Goal: Task Accomplishment & Management: Manage account settings

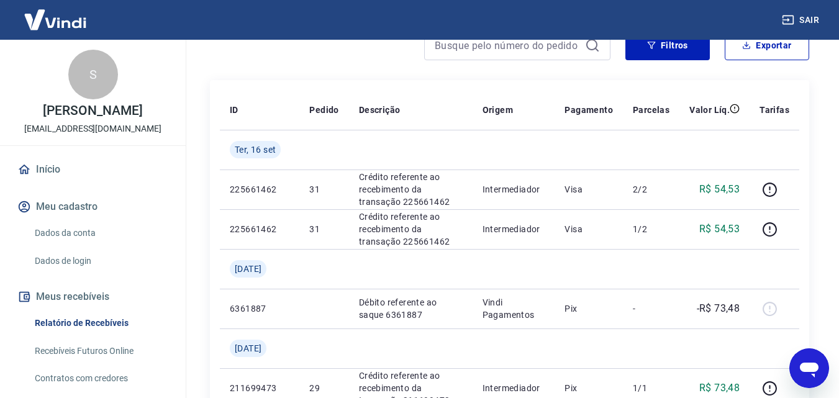
scroll to position [124, 0]
click at [70, 227] on link "Dados da conta" at bounding box center [100, 233] width 141 height 25
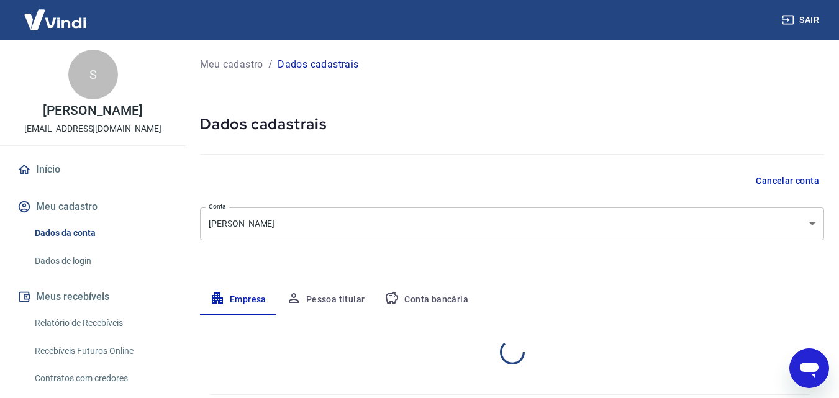
select select "SP"
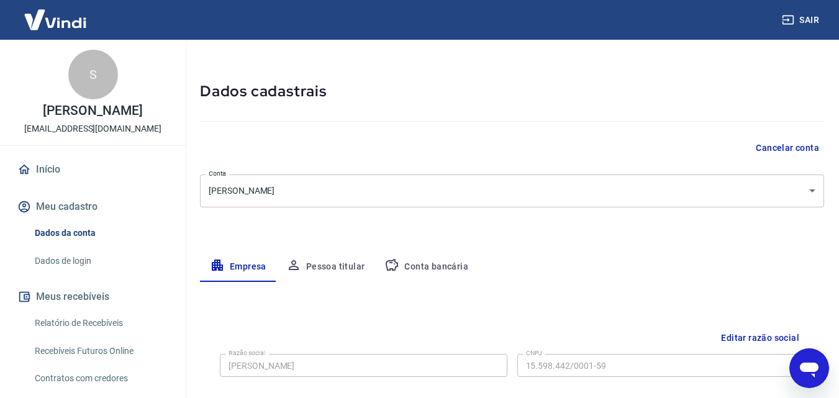
scroll to position [62, 0]
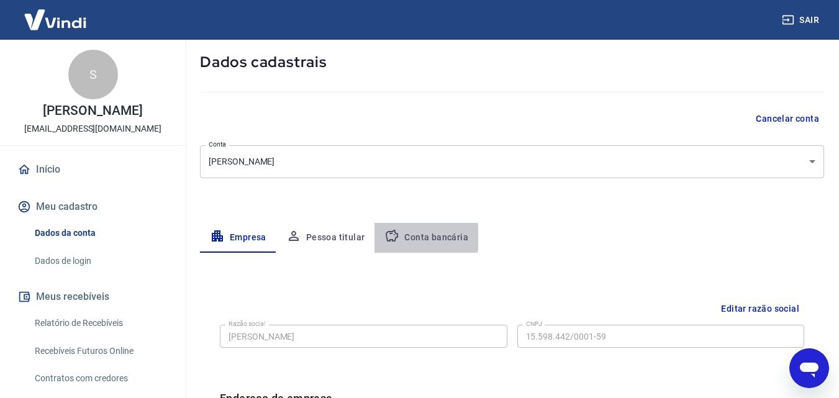
click at [419, 238] on button "Conta bancária" at bounding box center [427, 238] width 104 height 30
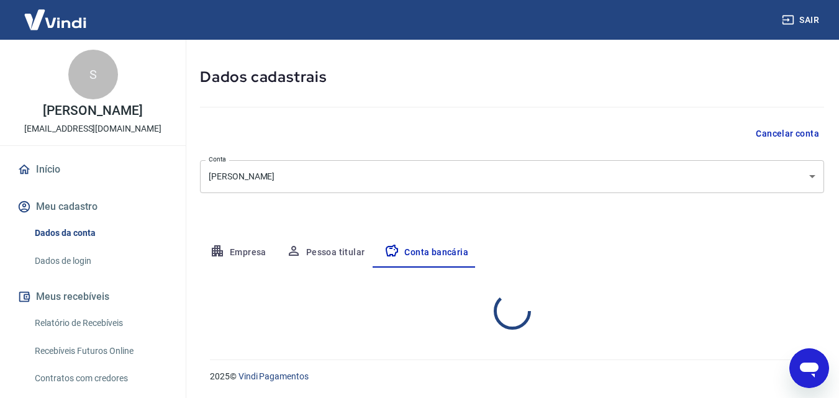
select select "1"
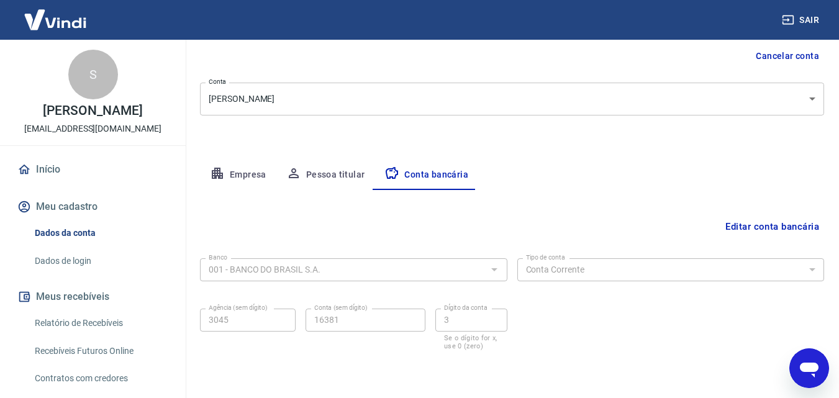
scroll to position [168, 0]
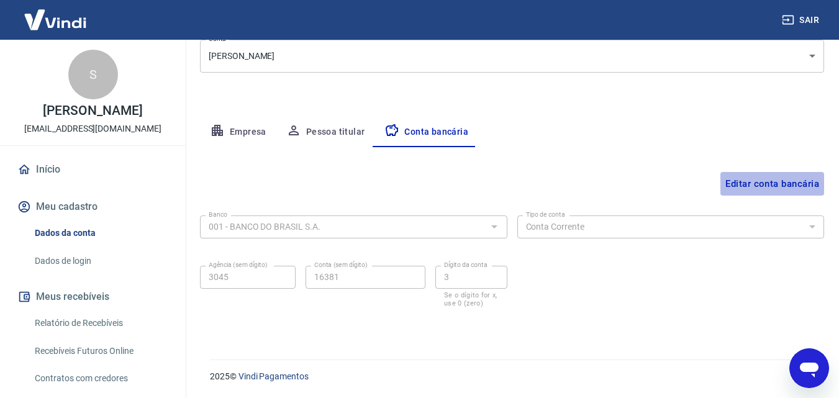
click at [769, 184] on button "Editar conta bancária" at bounding box center [773, 184] width 104 height 24
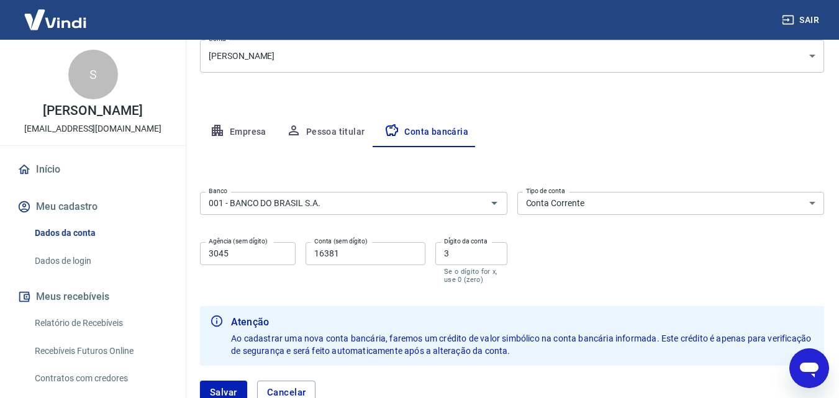
click at [807, 354] on div "Abrir janela de mensagens" at bounding box center [809, 368] width 37 height 37
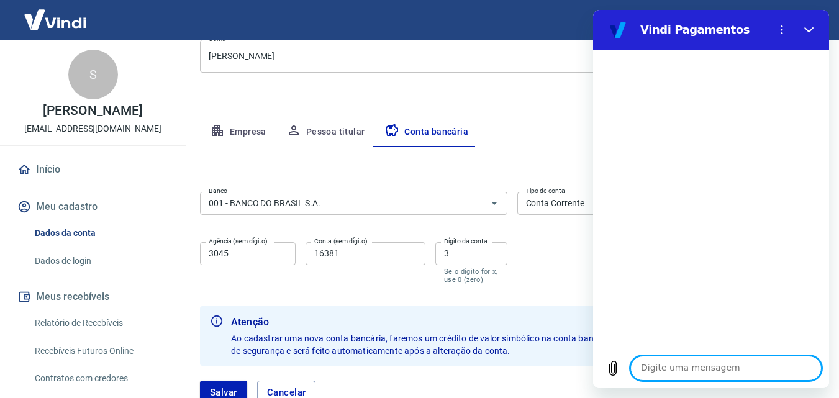
click at [650, 374] on textarea at bounding box center [726, 368] width 191 height 25
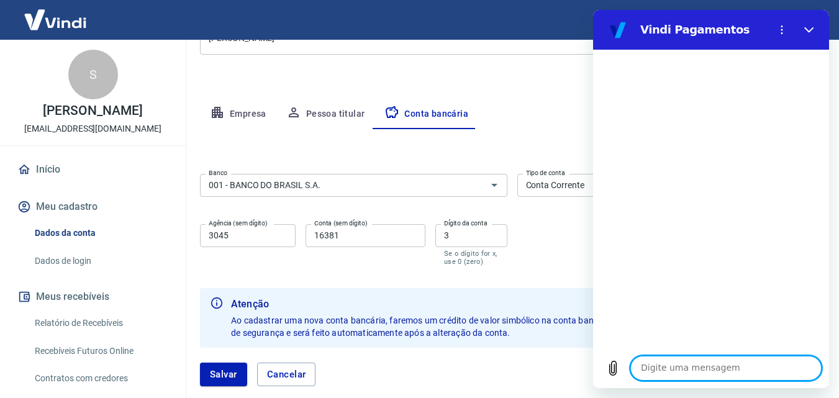
scroll to position [186, 0]
click at [346, 235] on input "16381" at bounding box center [366, 235] width 120 height 23
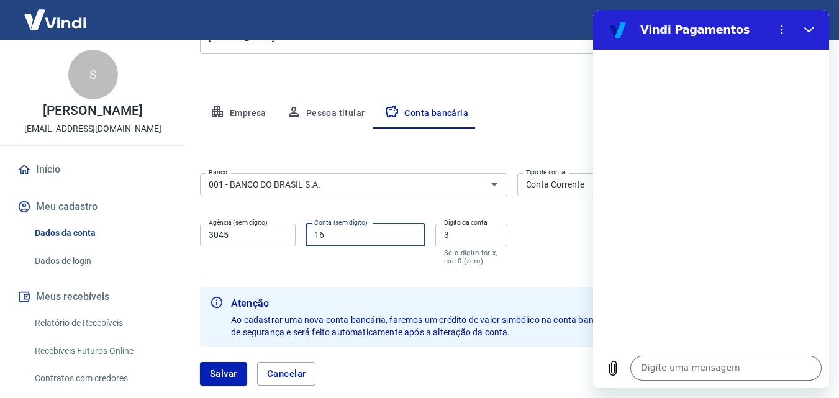
type input "1"
click at [496, 187] on icon "Abrir" at bounding box center [494, 184] width 15 height 15
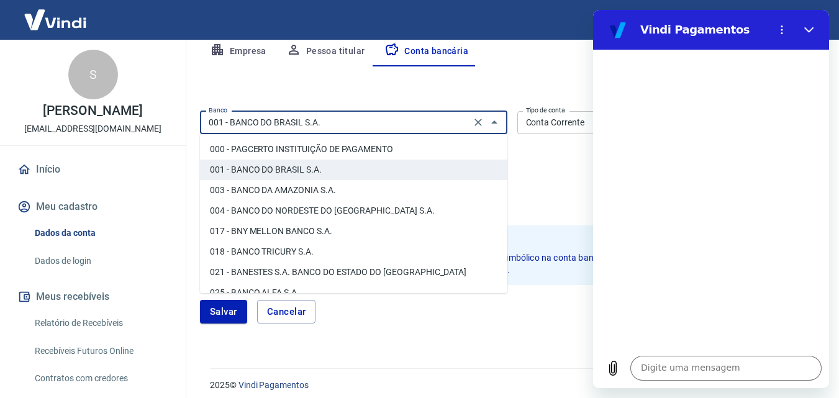
scroll to position [62, 0]
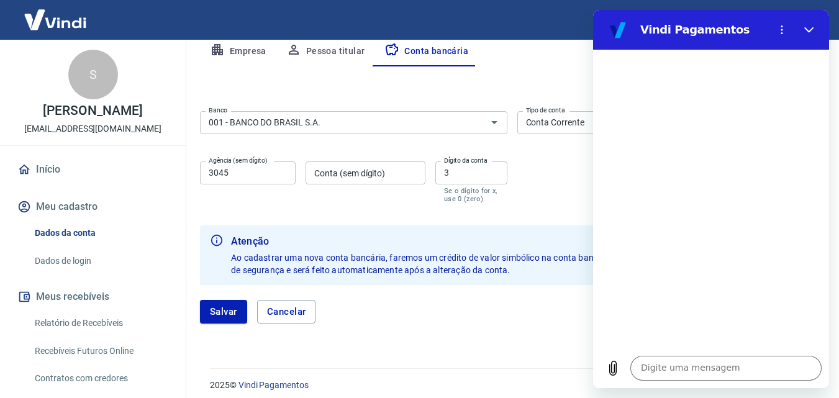
click at [430, 325] on div "[PERSON_NAME]" at bounding box center [512, 311] width 624 height 53
click at [398, 171] on input "Conta (sem dígito)" at bounding box center [366, 173] width 120 height 23
type input "24188"
click at [457, 170] on input "3" at bounding box center [471, 173] width 72 height 23
type input "1"
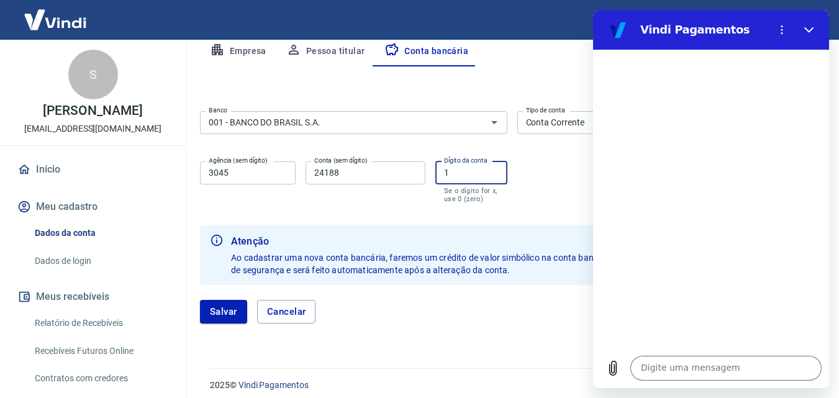
click at [200, 300] on button "Salvar" at bounding box center [223, 312] width 47 height 24
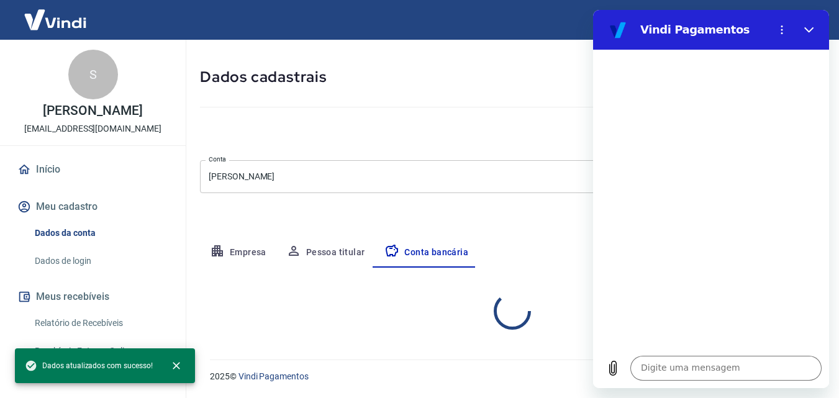
select select "1"
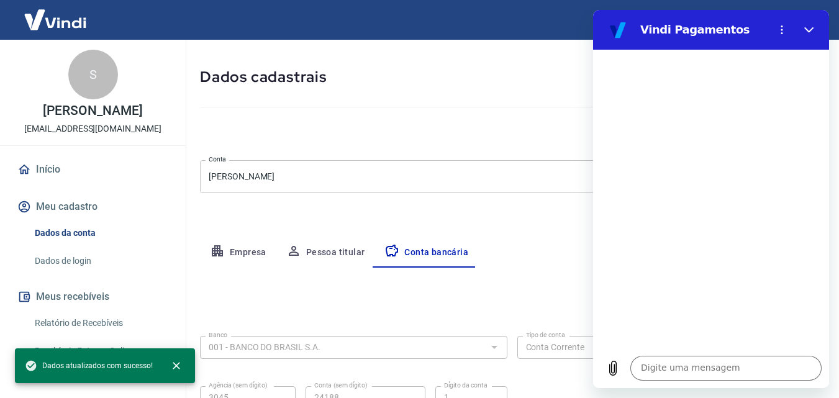
scroll to position [168, 0]
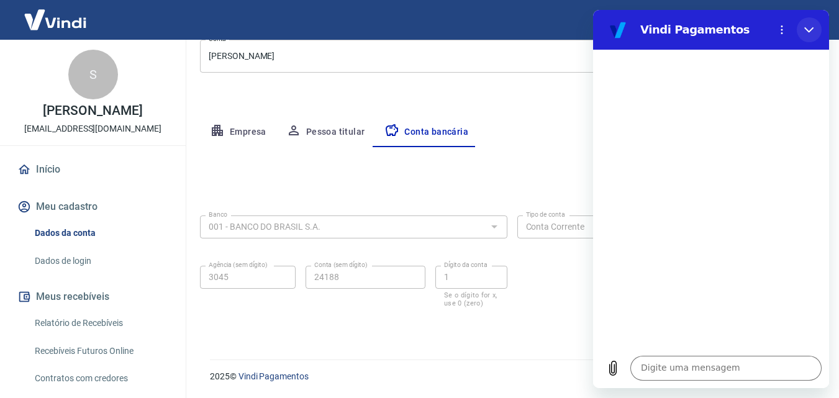
click at [801, 30] on button "Fechar" at bounding box center [809, 29] width 25 height 25
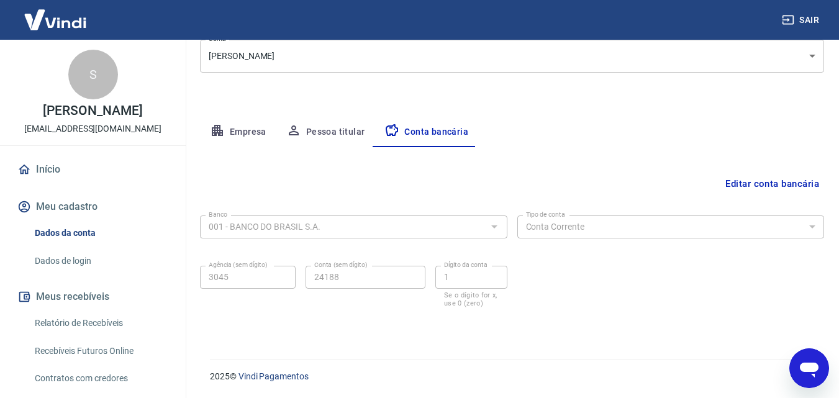
click at [757, 188] on button "Editar conta bancária" at bounding box center [773, 184] width 104 height 24
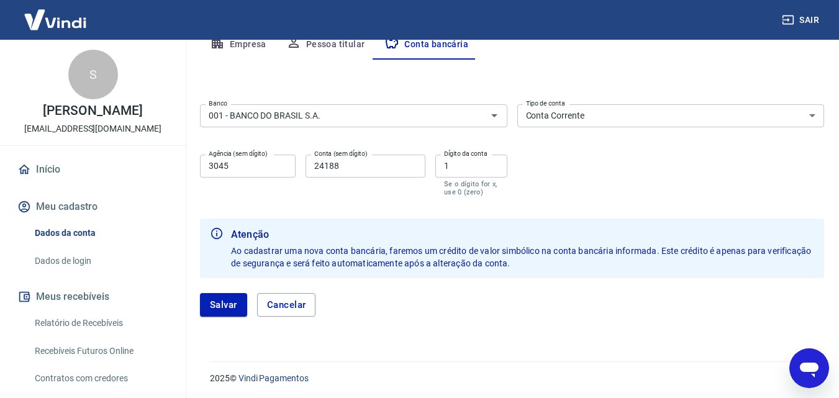
scroll to position [257, 0]
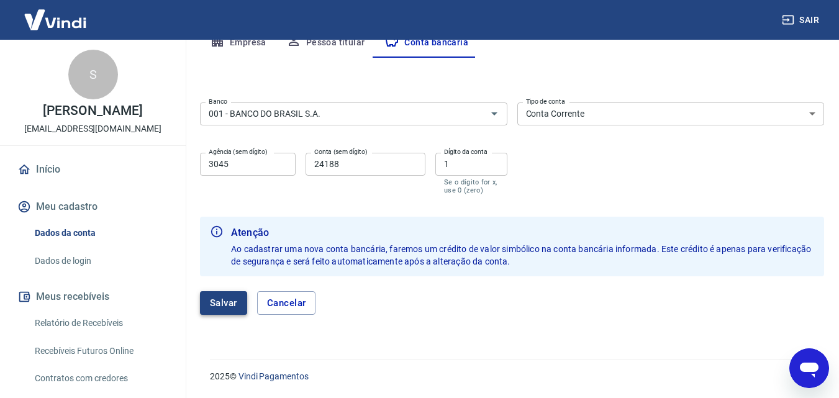
click at [214, 303] on button "Salvar" at bounding box center [223, 303] width 47 height 24
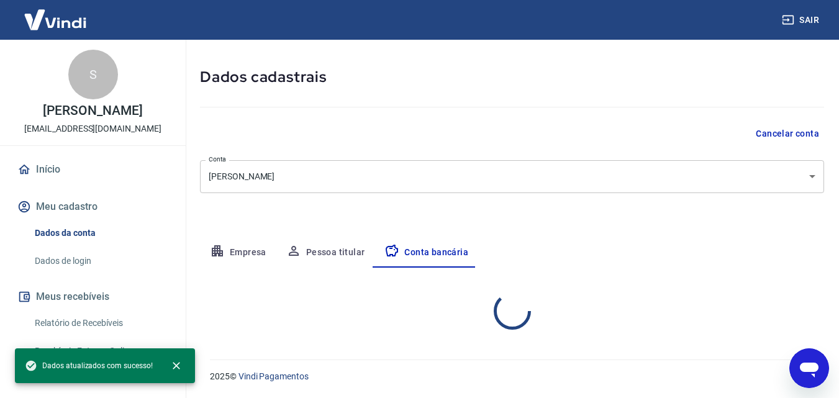
select select "1"
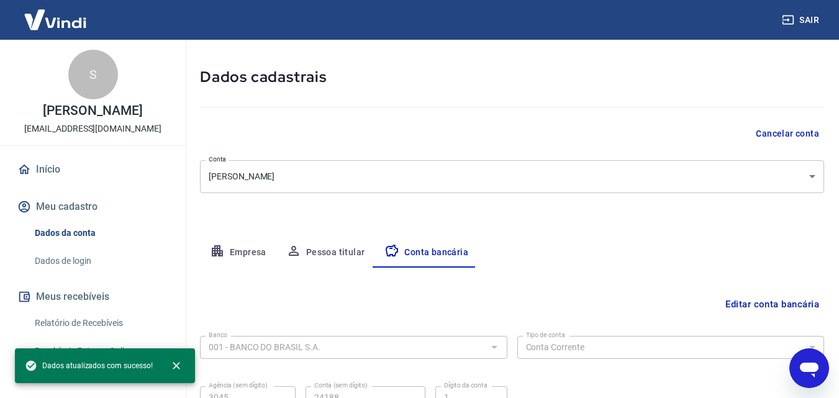
scroll to position [168, 0]
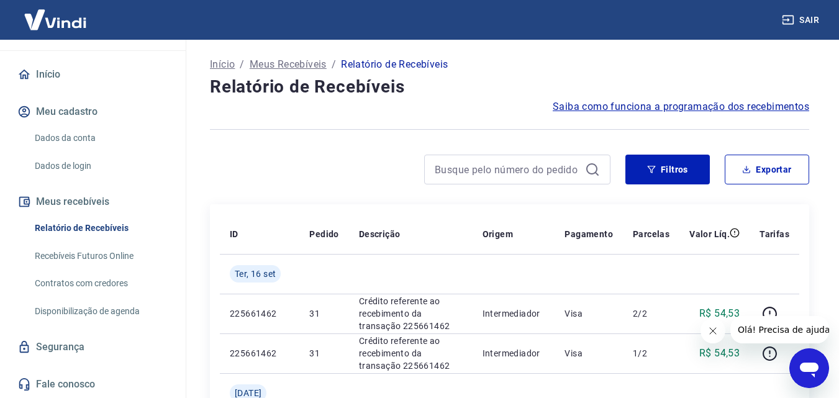
click at [42, 70] on link "Início" at bounding box center [93, 74] width 156 height 27
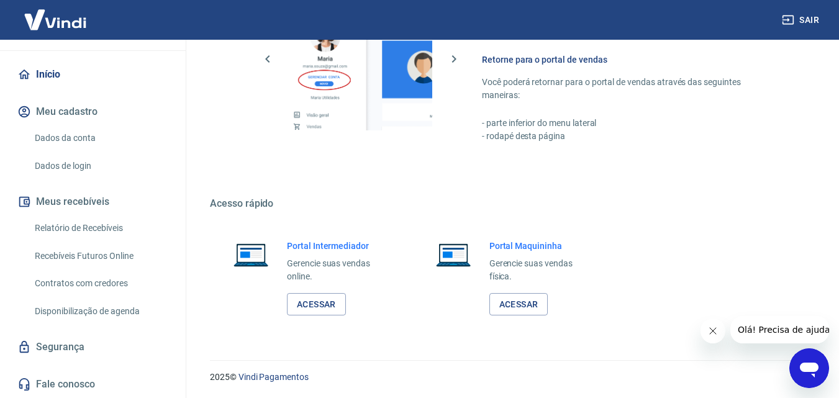
scroll to position [750, 0]
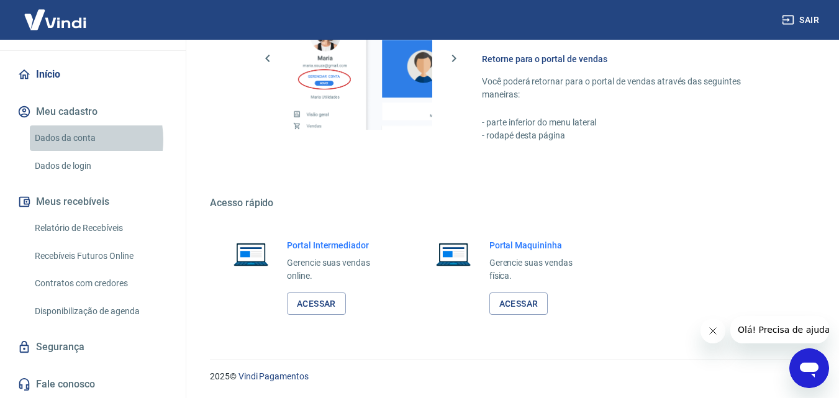
click at [70, 140] on link "Dados da conta" at bounding box center [100, 137] width 141 height 25
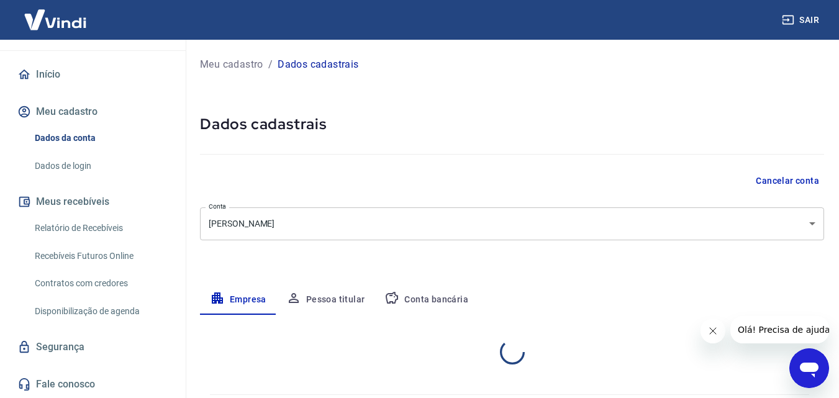
select select "SP"
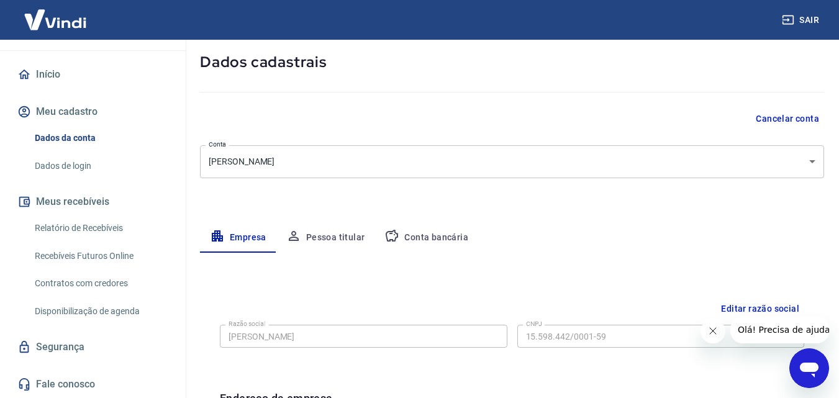
scroll to position [63, 0]
click at [81, 283] on link "Contratos com credores" at bounding box center [100, 283] width 141 height 25
